Goal: Submit feedback/report problem

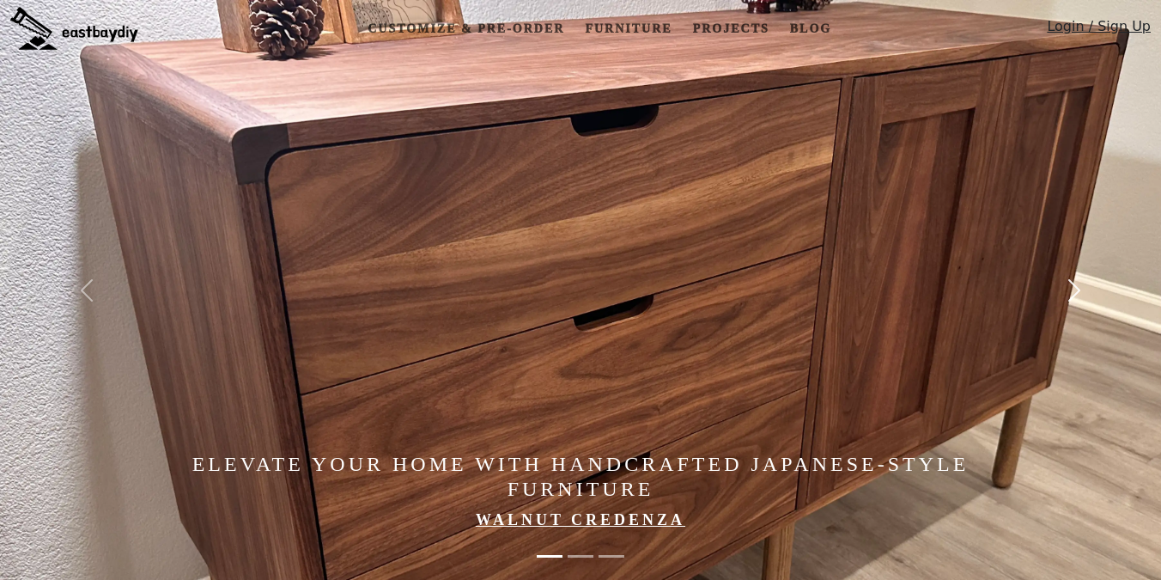
click at [1076, 285] on span "button" at bounding box center [1074, 290] width 27 height 27
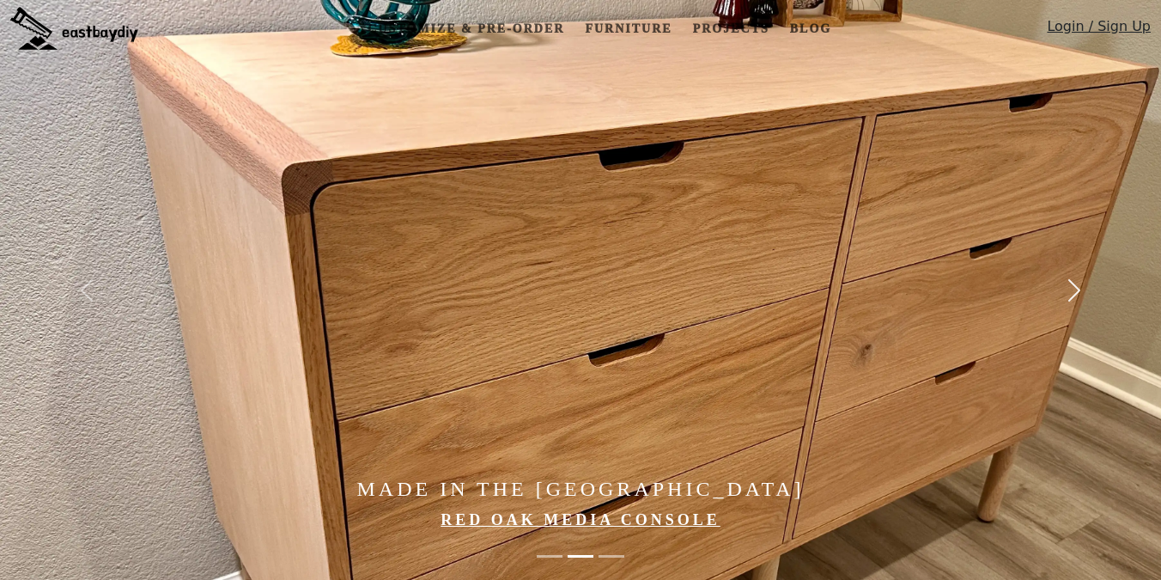
click at [1068, 300] on span "button" at bounding box center [1074, 290] width 27 height 27
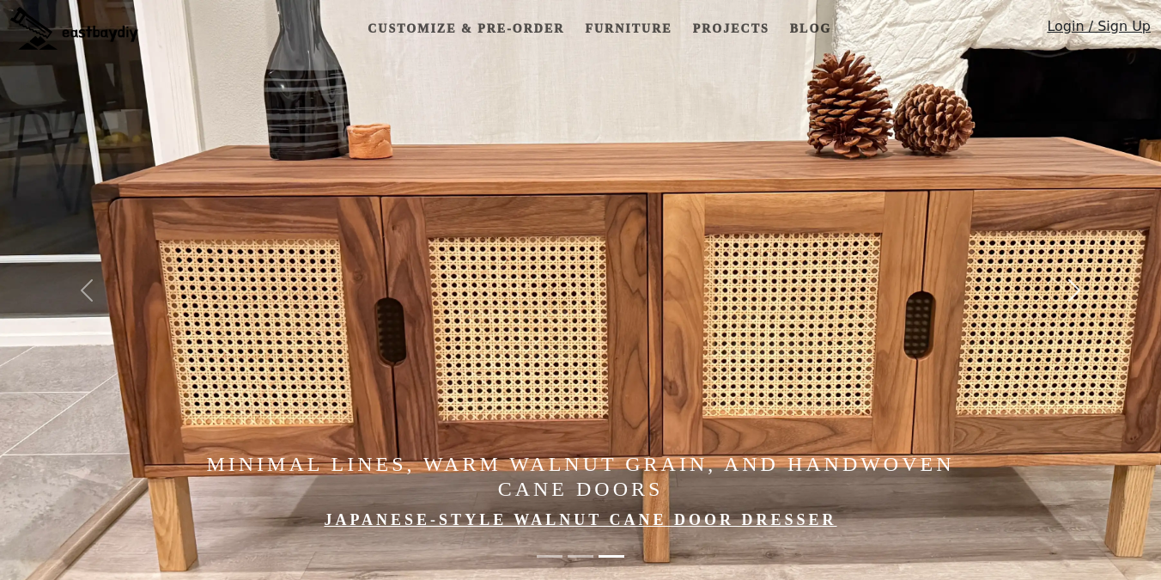
click at [1070, 297] on span "button" at bounding box center [1074, 290] width 27 height 27
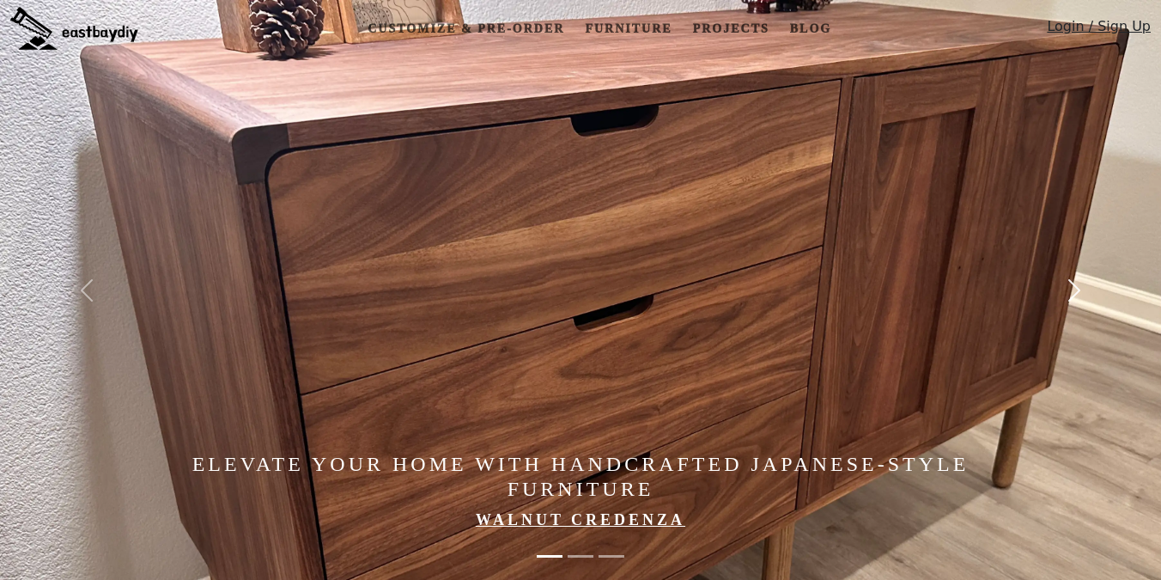
click at [1070, 297] on span "button" at bounding box center [1074, 290] width 27 height 27
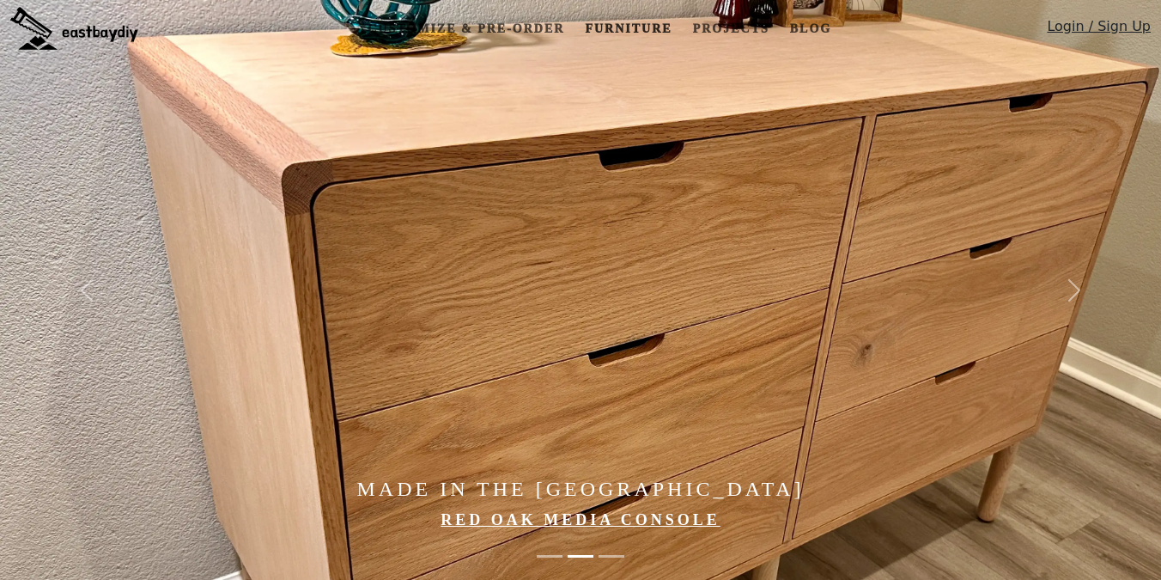
click at [633, 23] on link "Furniture" at bounding box center [628, 29] width 101 height 32
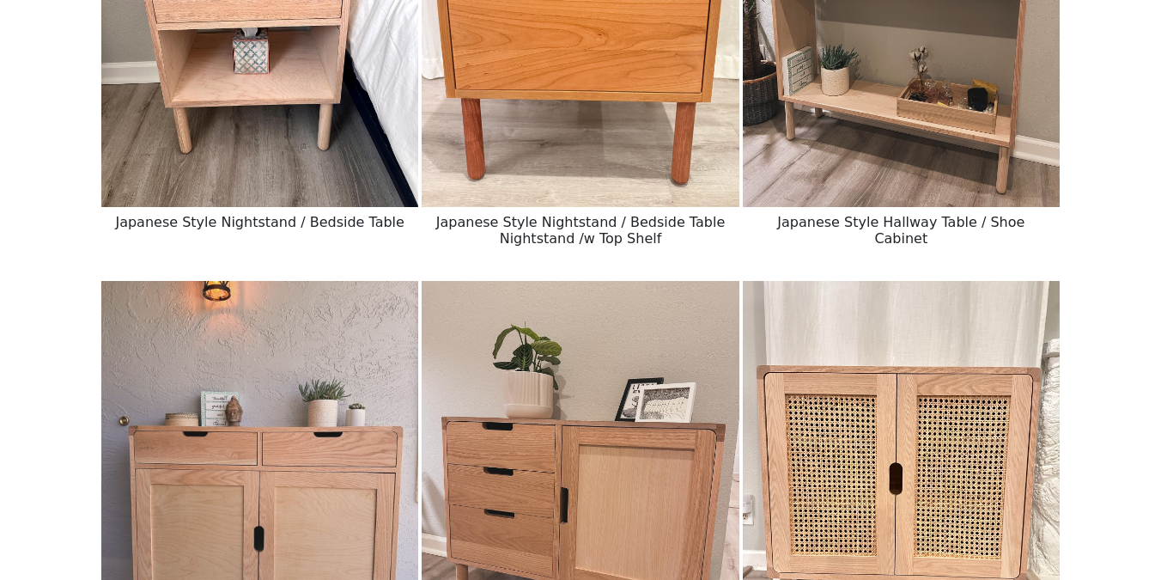
scroll to position [193, 0]
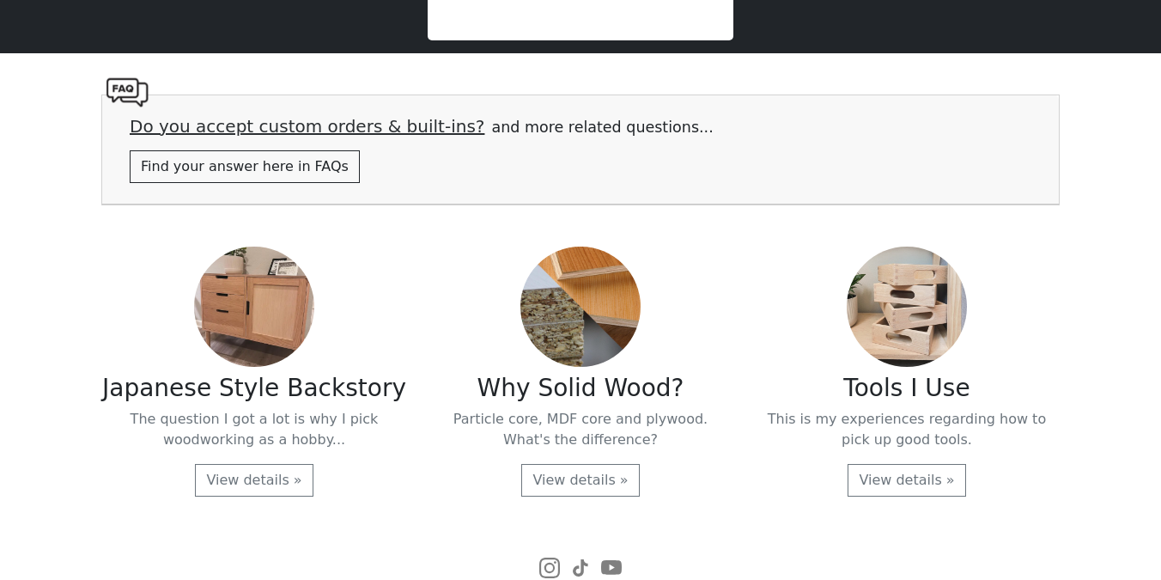
scroll to position [3547, 0]
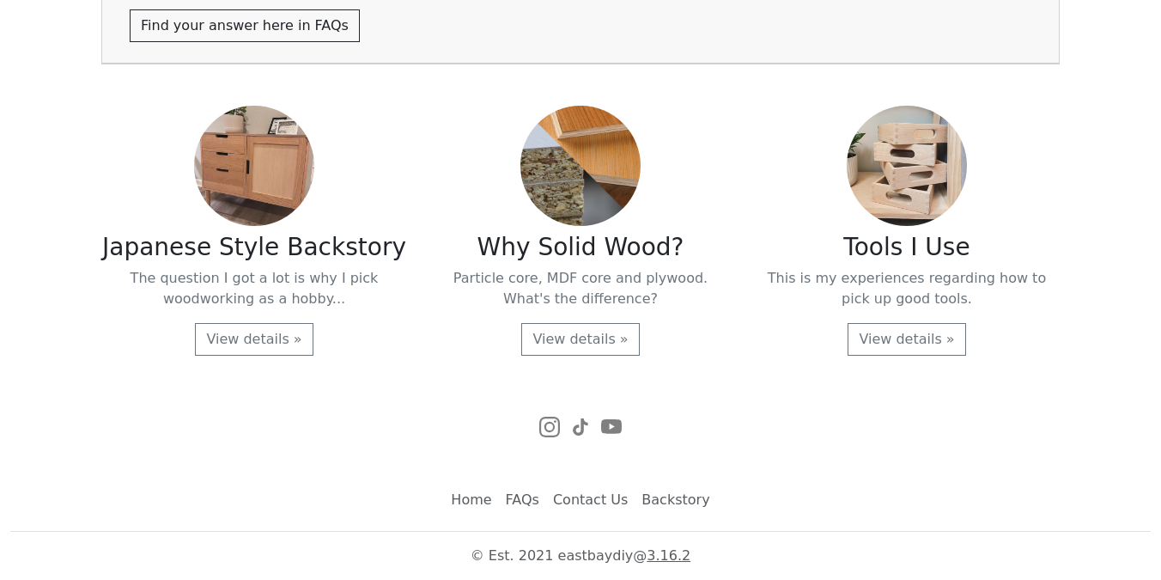
click at [533, 503] on link "FAQs" at bounding box center [522, 500] width 47 height 34
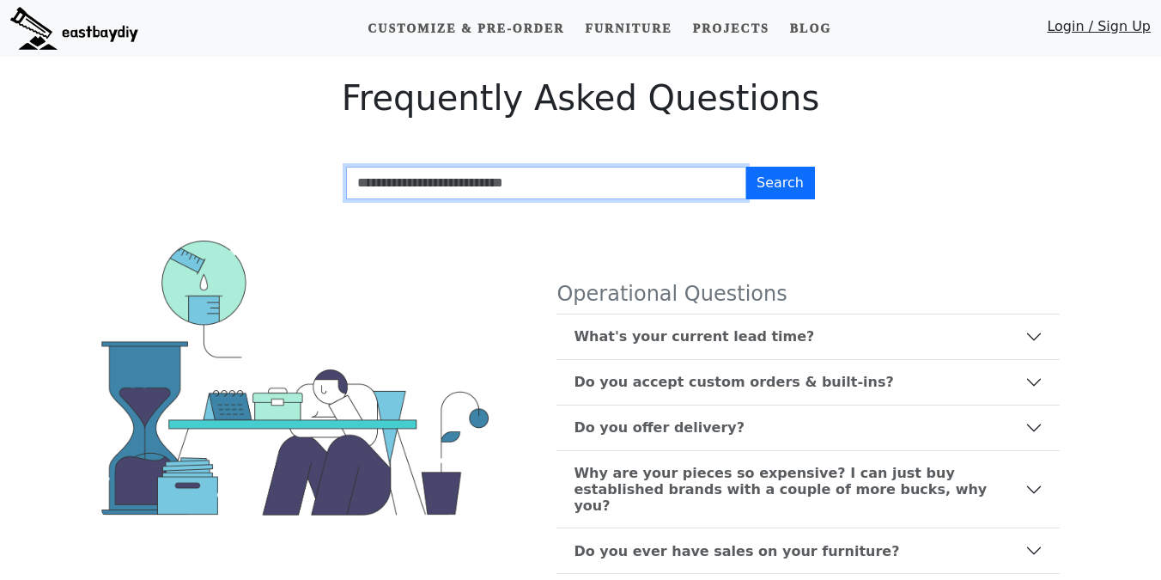
click at [521, 184] on input "Search FAQs" at bounding box center [546, 183] width 400 height 33
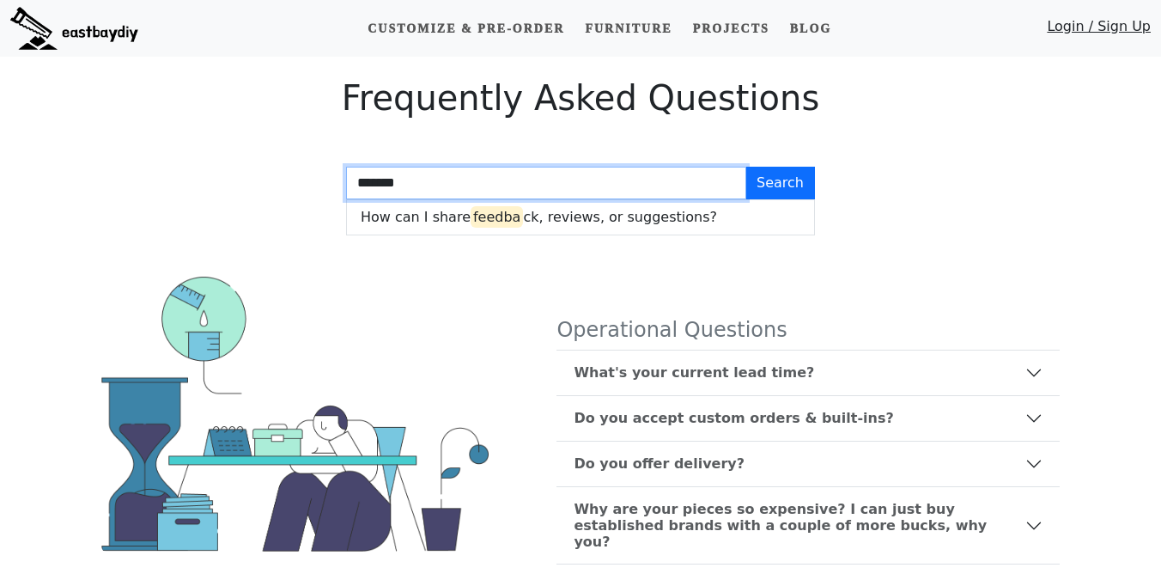
type input "********"
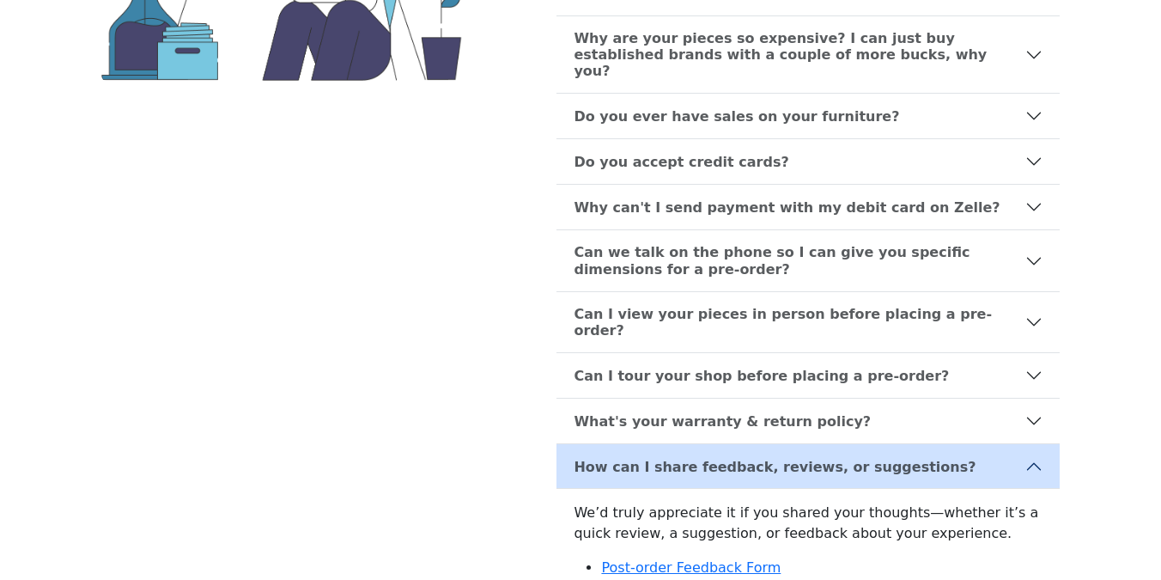
scroll to position [9, 0]
